Goal: Task Accomplishment & Management: Use online tool/utility

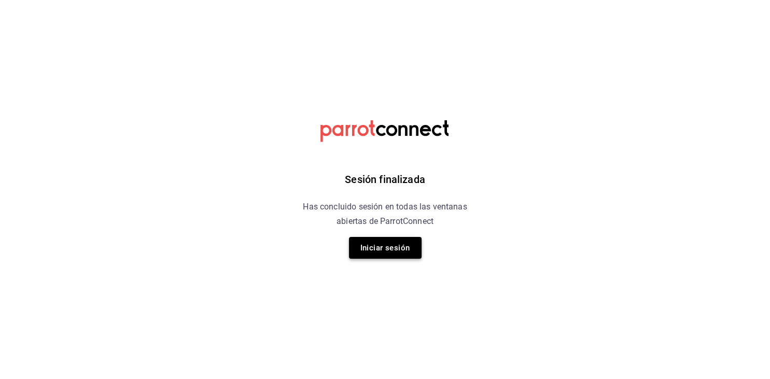
click at [368, 252] on button "Iniciar sesión" at bounding box center [385, 248] width 73 height 22
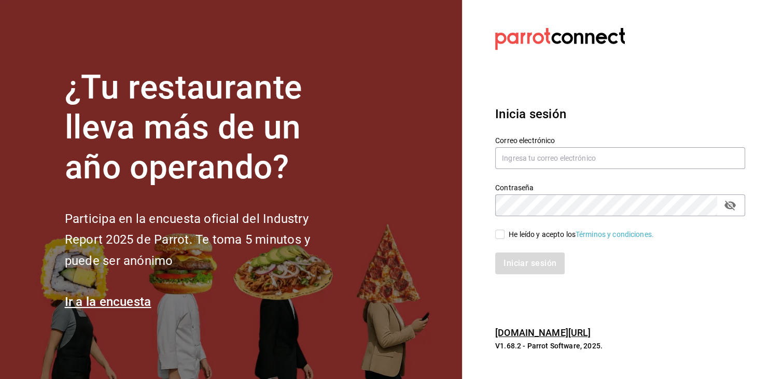
type input "[EMAIL_ADDRESS][PERSON_NAME][DOMAIN_NAME]"
click at [505, 231] on span "He leído y acepto los Términos y condiciones." at bounding box center [579, 234] width 149 height 11
click at [505, 231] on input "He leído y acepto los Términos y condiciones." at bounding box center [499, 234] width 9 height 9
checkbox input "true"
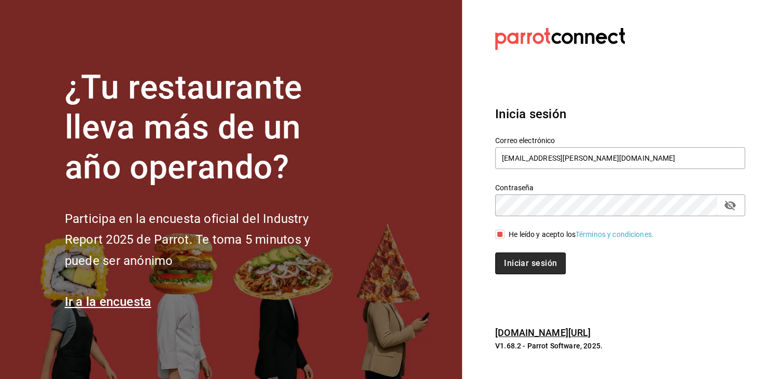
click at [522, 259] on button "Iniciar sesión" at bounding box center [530, 264] width 71 height 22
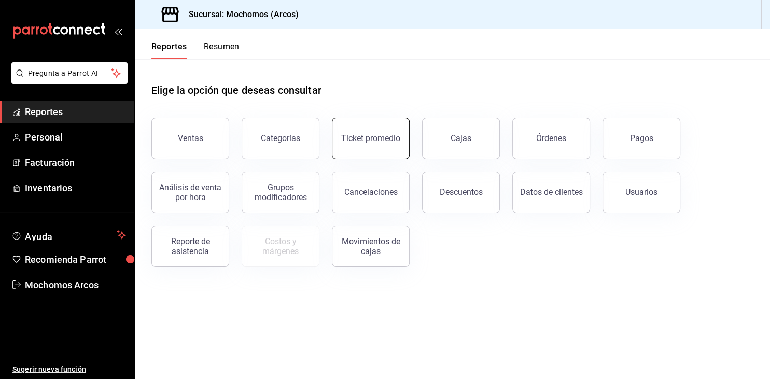
click at [362, 136] on div "Ticket promedio" at bounding box center [370, 138] width 59 height 10
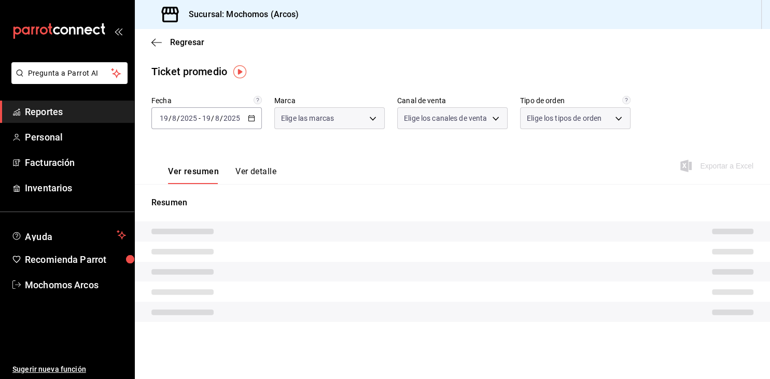
type input "dd36a3dd-8c35-4563-bc3a-0ae6137ce787"
type input "PARROT,UBER_EATS,RAPPI,DIDI_FOOD,ONLINE"
type input "c6b8ee8d-4955-4723-bae1-372b147e207b,27be71f3-ce18-4cfa-bd3b-e966efc6a73f,EXTER…"
